Goal: Information Seeking & Learning: Learn about a topic

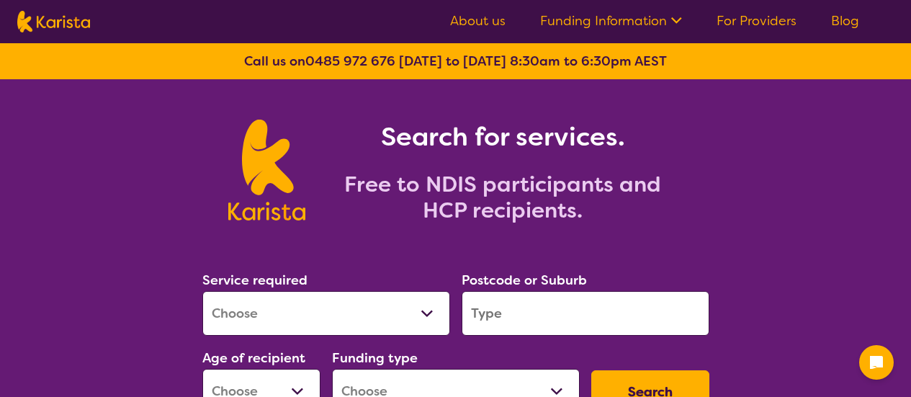
click at [384, 306] on select "Allied Health Assistant Assessment ([MEDICAL_DATA] or [MEDICAL_DATA]) Behaviour…" at bounding box center [326, 313] width 248 height 45
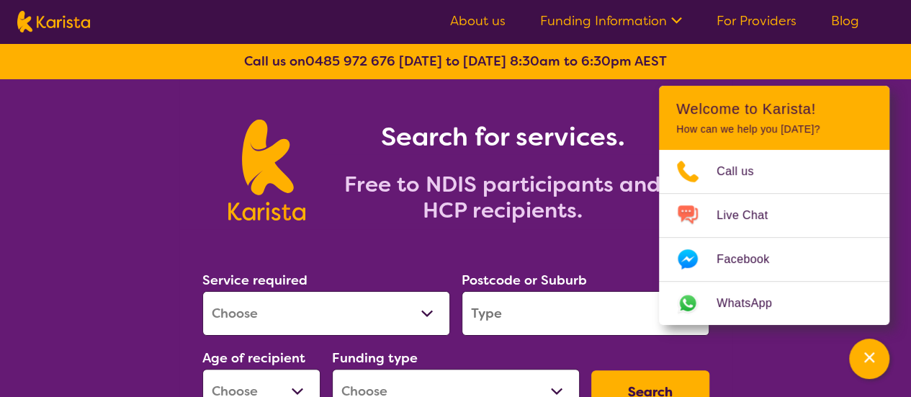
select select "Behaviour support"
click at [202, 291] on select "Allied Health Assistant Assessment ([MEDICAL_DATA] or [MEDICAL_DATA]) Behaviour…" at bounding box center [326, 313] width 248 height 45
select select "NDIS"
click at [547, 320] on input "search" at bounding box center [585, 313] width 248 height 45
type input "3196"
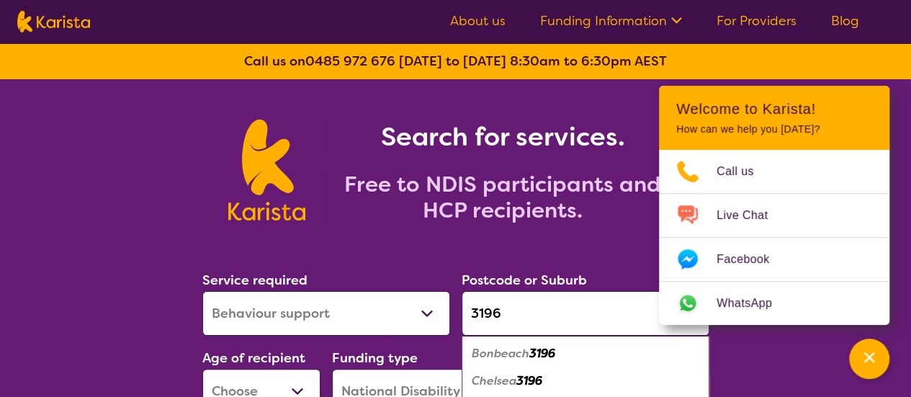
scroll to position [72, 0]
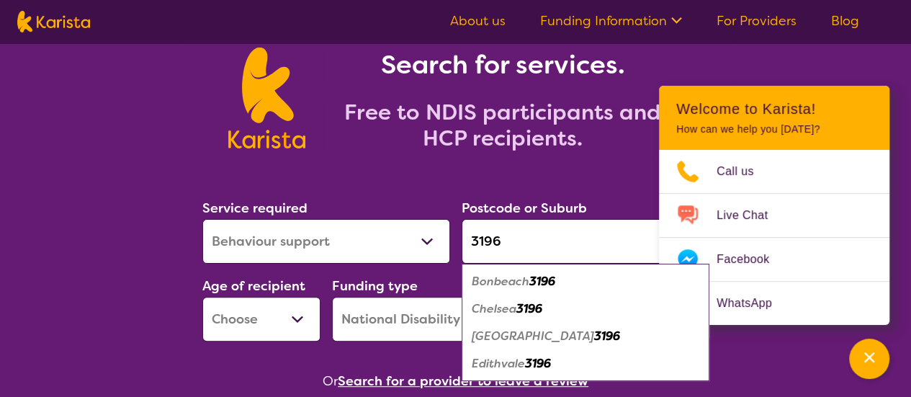
click at [256, 312] on select "Early Childhood - 0 to 9 Child - 10 to 11 Adolescent - 12 to 17 Adult - 18 to 6…" at bounding box center [261, 319] width 118 height 45
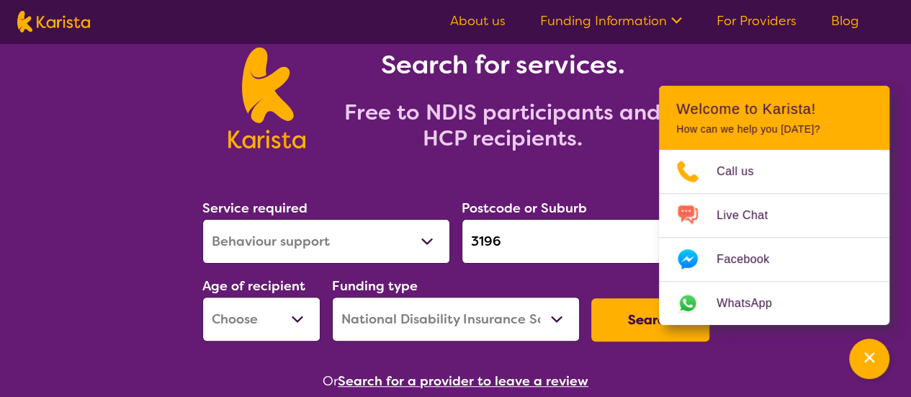
select select "CH"
click at [202, 297] on select "Early Childhood - 0 to 9 Child - 10 to 11 Adolescent - 12 to 17 Adult - 18 to 6…" at bounding box center [261, 319] width 118 height 45
click at [418, 316] on select "Home Care Package (HCP) National Disability Insurance Scheme (NDIS) I don't know" at bounding box center [456, 319] width 248 height 45
click at [618, 322] on button "Search" at bounding box center [650, 319] width 118 height 43
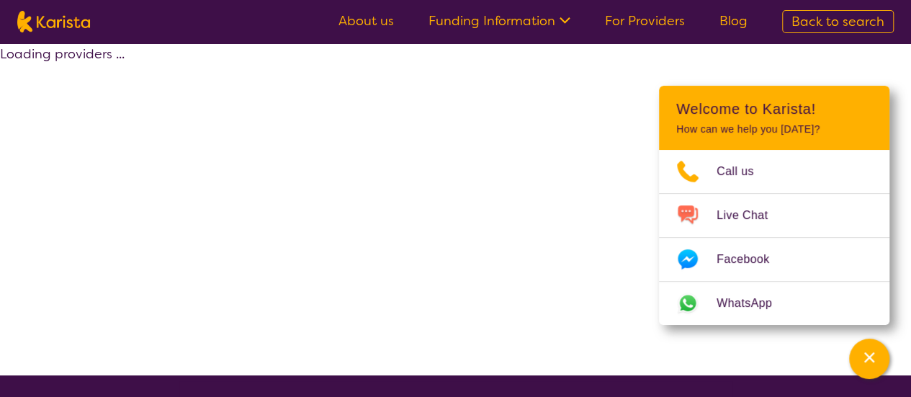
select select "by_score"
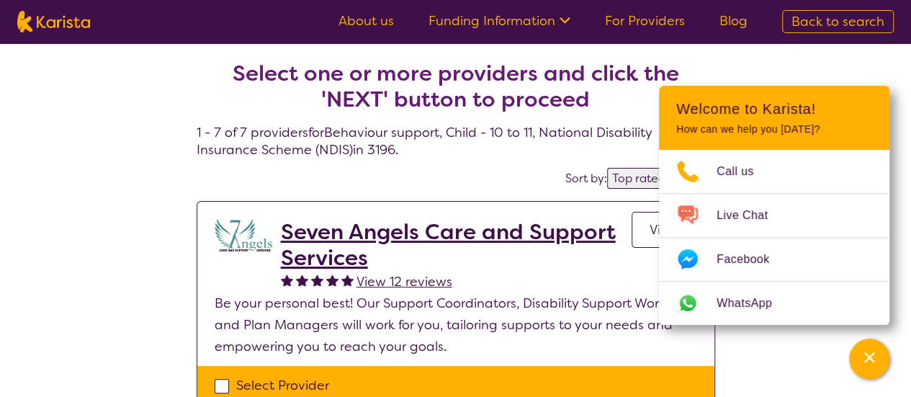
select select "Behaviour support"
select select "CH"
select select "NDIS"
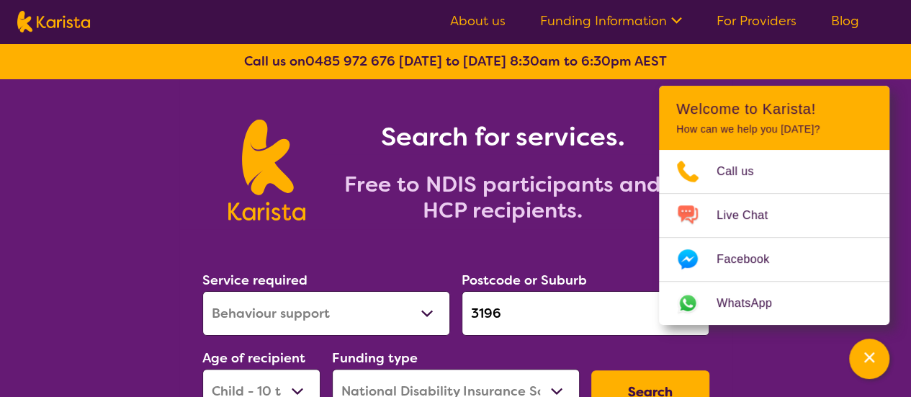
click at [288, 318] on select "Allied Health Assistant Assessment ([MEDICAL_DATA] or [MEDICAL_DATA]) Behaviour…" at bounding box center [326, 313] width 248 height 45
select select "Physiotherapy"
click at [202, 291] on select "Allied Health Assistant Assessment ([MEDICAL_DATA] or [MEDICAL_DATA]) Behaviour…" at bounding box center [326, 313] width 248 height 45
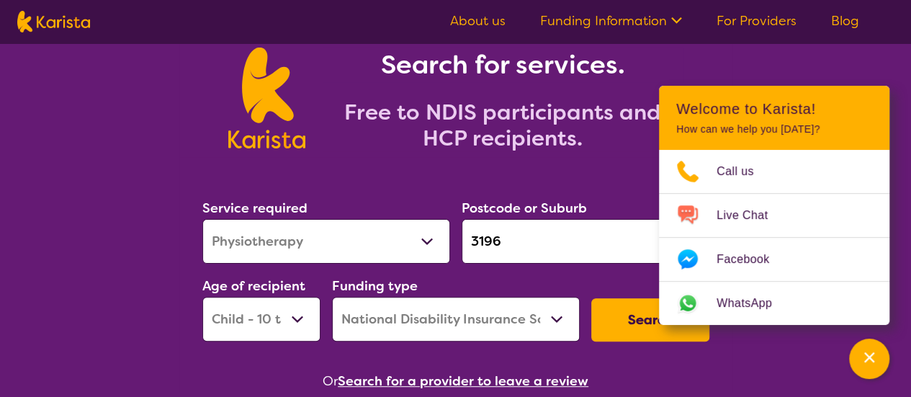
click at [287, 317] on select "Early Childhood - 0 to 9 Child - 10 to 11 Adolescent - 12 to 17 Adult - 18 to 6…" at bounding box center [261, 319] width 118 height 45
click at [283, 317] on select "Early Childhood - 0 to 9 Child - 10 to 11 Adolescent - 12 to 17 Adult - 18 to 6…" at bounding box center [261, 319] width 118 height 45
select select "AS"
click at [202, 297] on select "Early Childhood - 0 to 9 Child - 10 to 11 Adolescent - 12 to 17 Adult - 18 to 6…" at bounding box center [261, 319] width 118 height 45
click at [621, 332] on button "Search" at bounding box center [650, 319] width 118 height 43
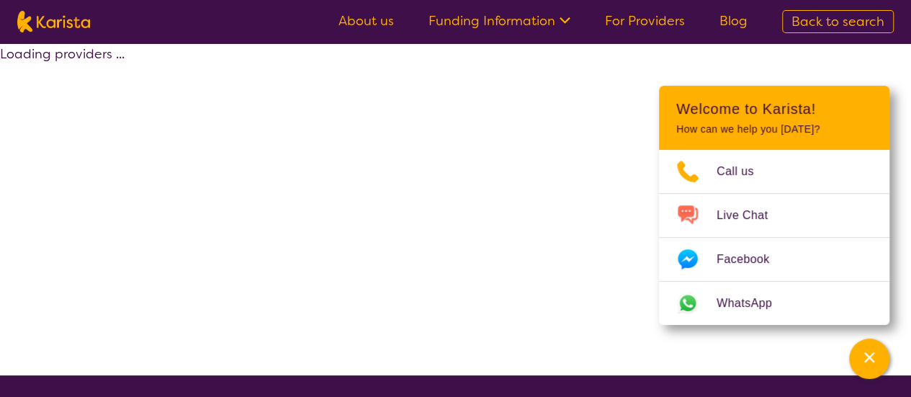
select select "by_score"
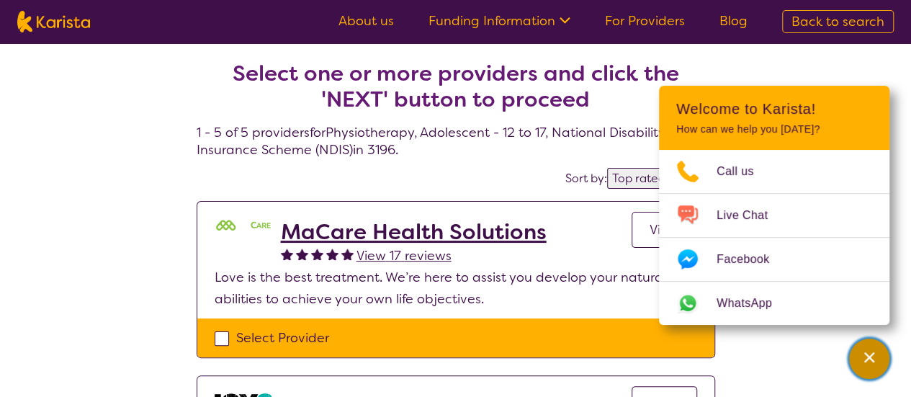
click at [875, 358] on div "Channel Menu" at bounding box center [868, 359] width 29 height 32
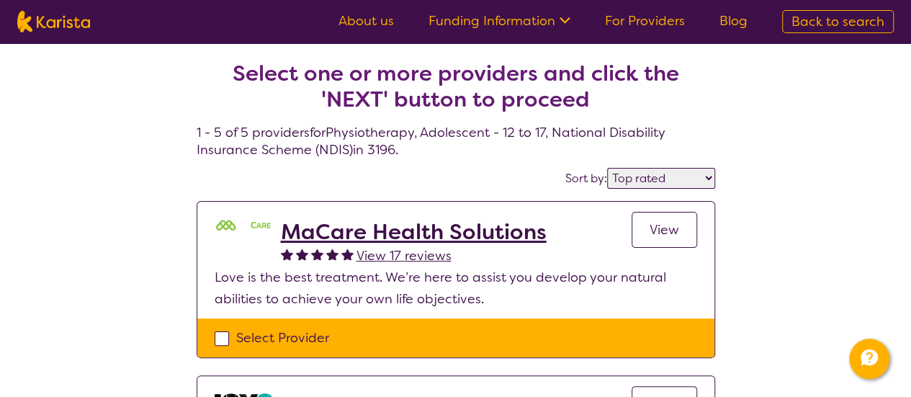
click at [662, 231] on span "View" at bounding box center [664, 229] width 30 height 17
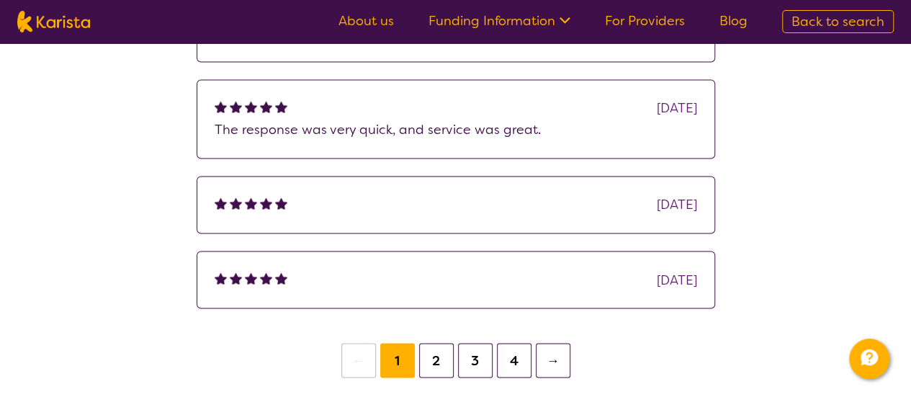
scroll to position [1152, 0]
